Goal: Information Seeking & Learning: Understand process/instructions

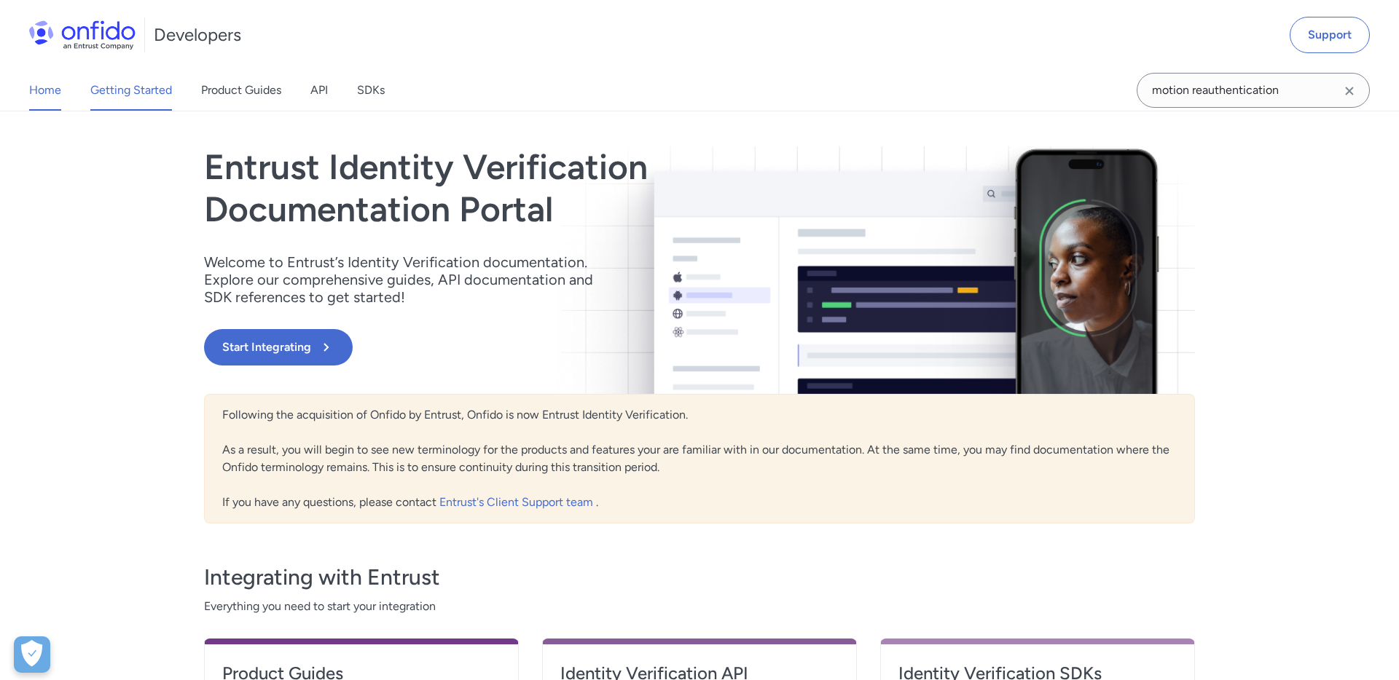
click at [167, 85] on link "Getting Started" at bounding box center [131, 90] width 82 height 41
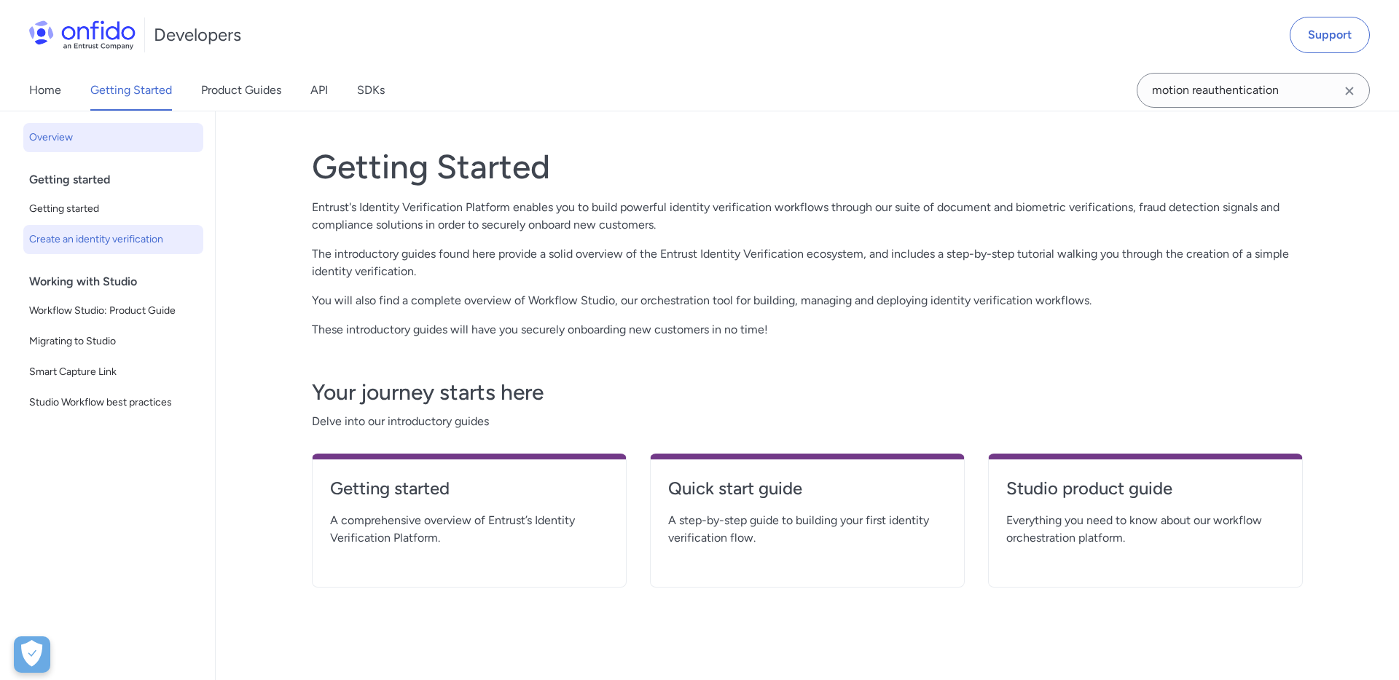
click at [129, 232] on span "Create an identity verification" at bounding box center [113, 239] width 168 height 17
